Goal: Task Accomplishment & Management: Use online tool/utility

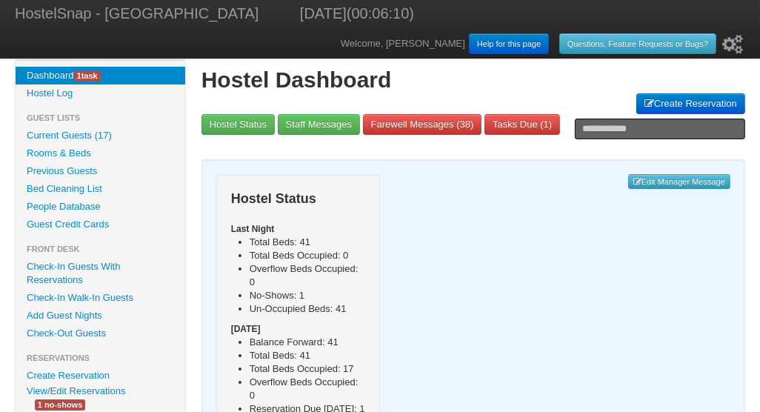
click at [66, 264] on link "Check-In Guests With Reservations" at bounding box center [101, 273] width 170 height 31
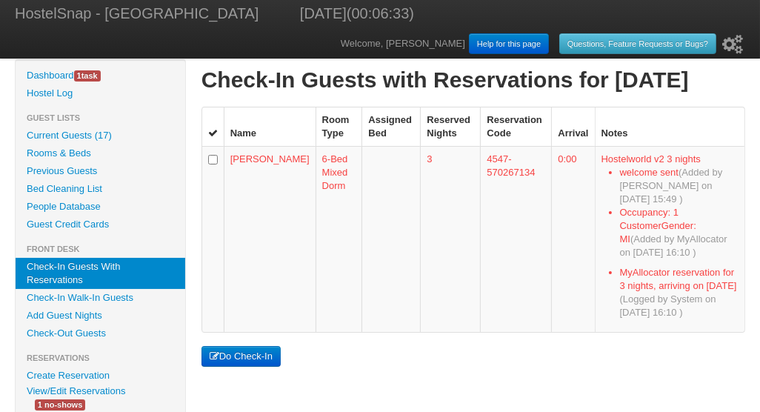
click at [241, 346] on button "Do Check-In" at bounding box center [240, 356] width 79 height 21
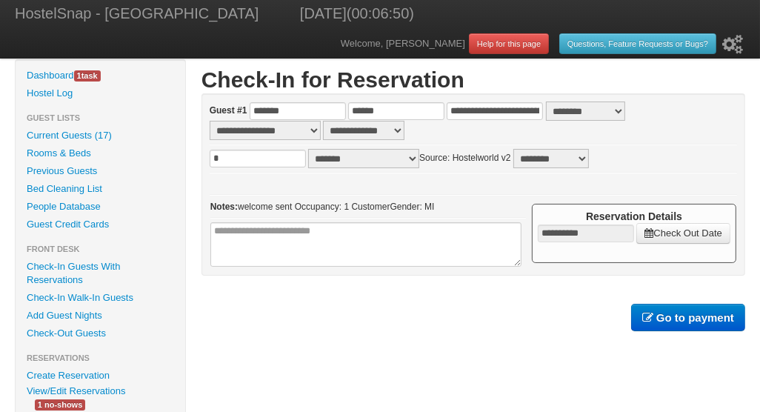
click at [673, 312] on b "Go to payment" at bounding box center [695, 317] width 78 height 13
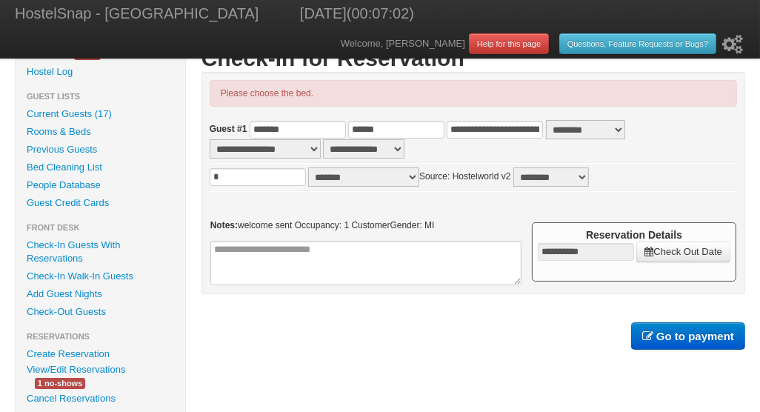
scroll to position [22, 0]
click at [685, 335] on b "Go to payment" at bounding box center [695, 335] width 78 height 13
click at [71, 243] on link "Check-In Guests With Reservations" at bounding box center [101, 250] width 170 height 31
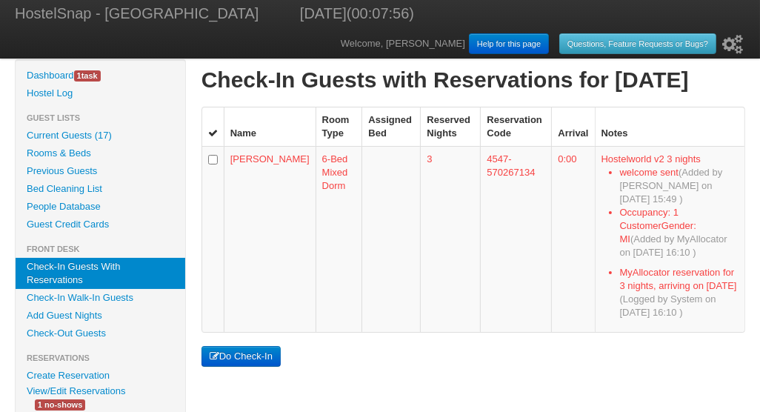
click at [240, 346] on button "Do Check-In" at bounding box center [240, 356] width 79 height 21
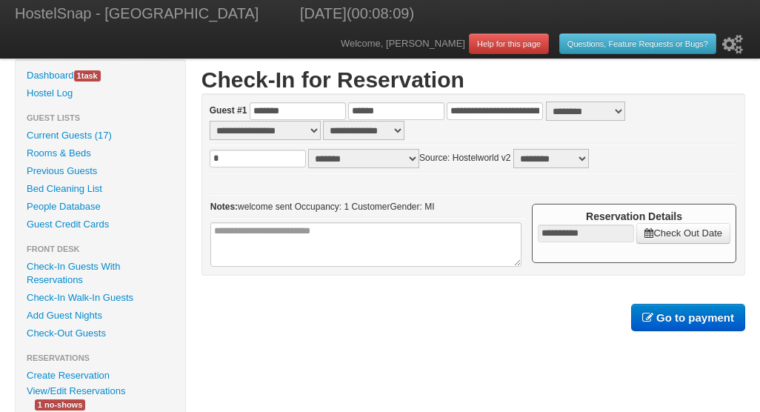
scroll to position [22, 0]
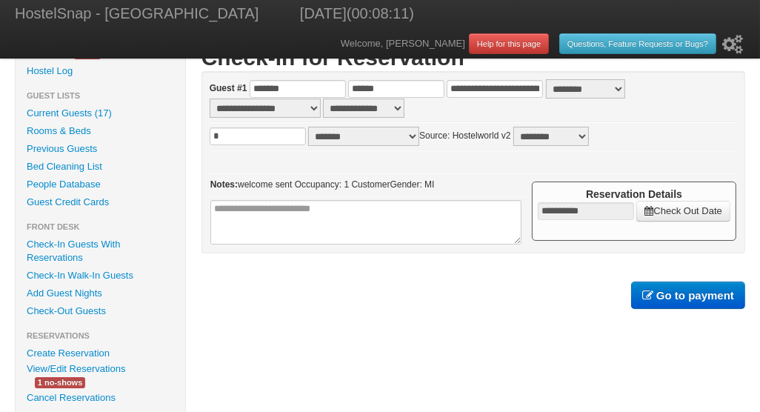
click at [58, 241] on link "Check-In Guests With Reservations" at bounding box center [101, 250] width 170 height 31
